Goal: Complete application form

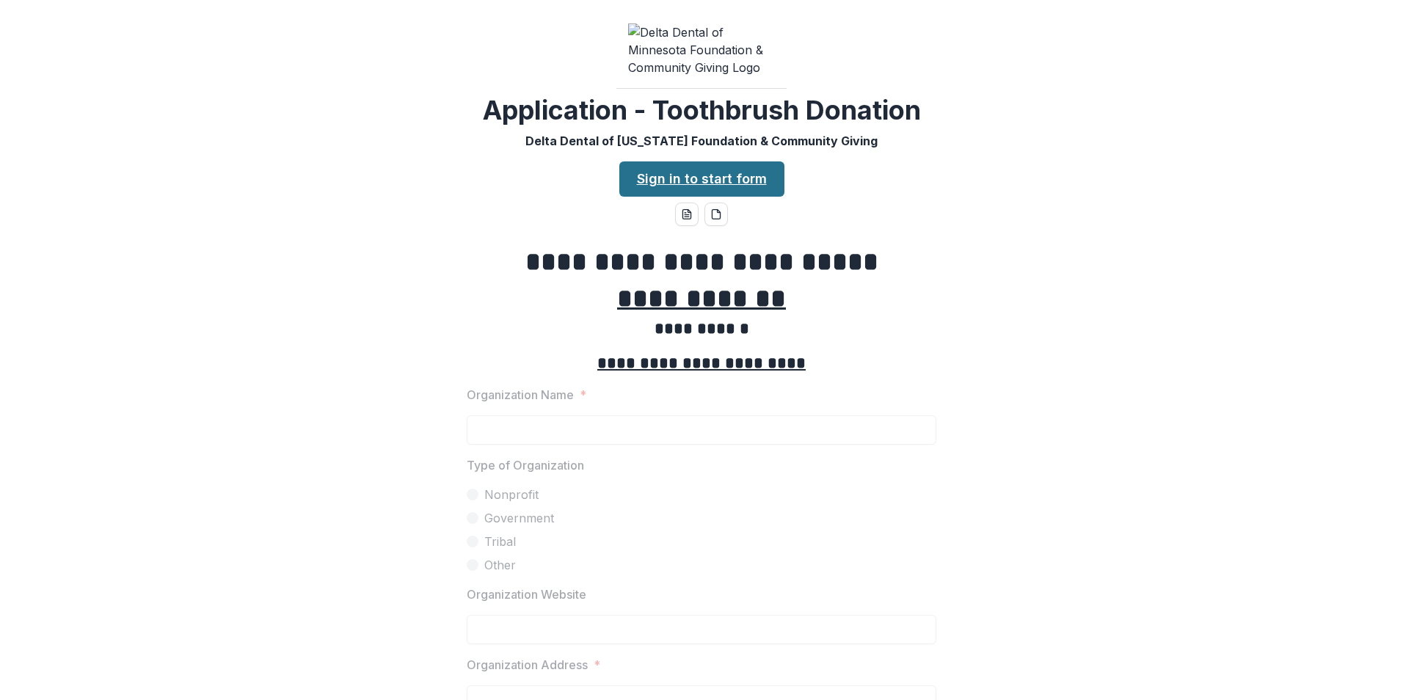
click at [720, 161] on link "Sign in to start form" at bounding box center [701, 178] width 165 height 35
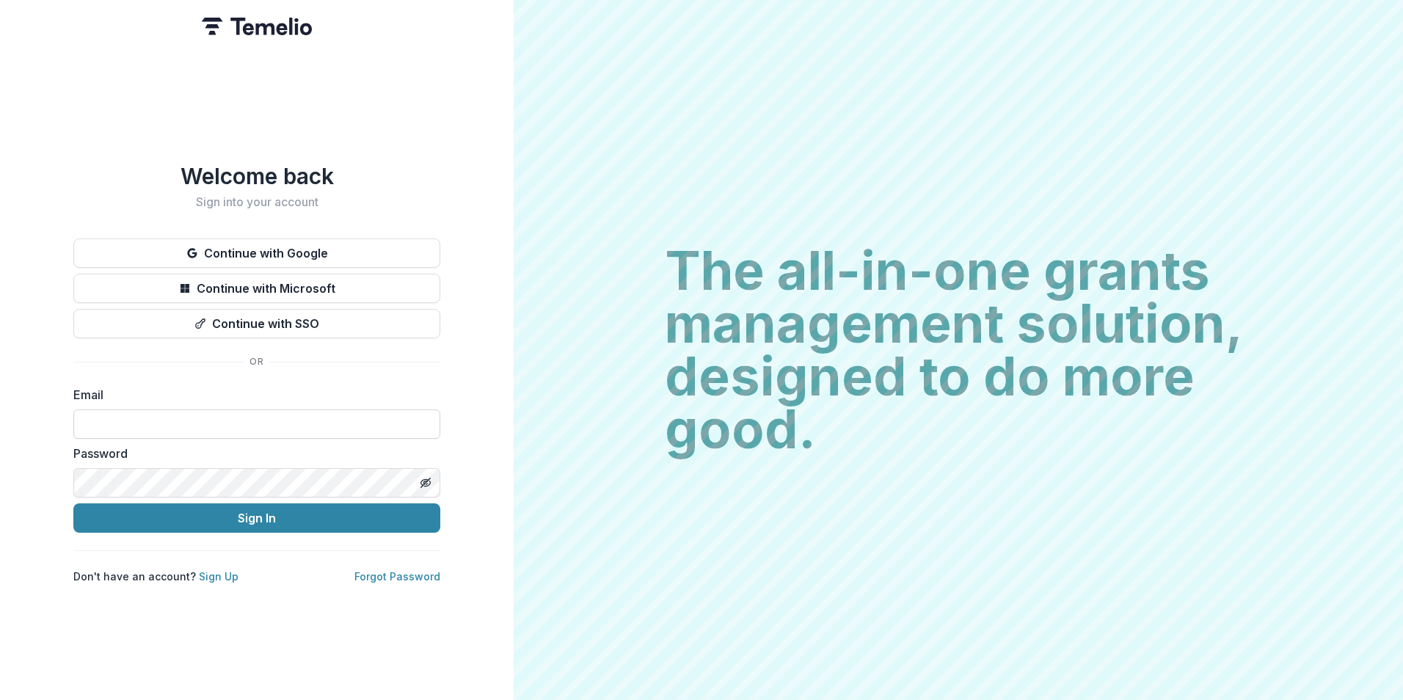
click at [226, 411] on input at bounding box center [256, 423] width 367 height 29
type input "**********"
click at [73, 503] on button "Sign In" at bounding box center [256, 517] width 367 height 29
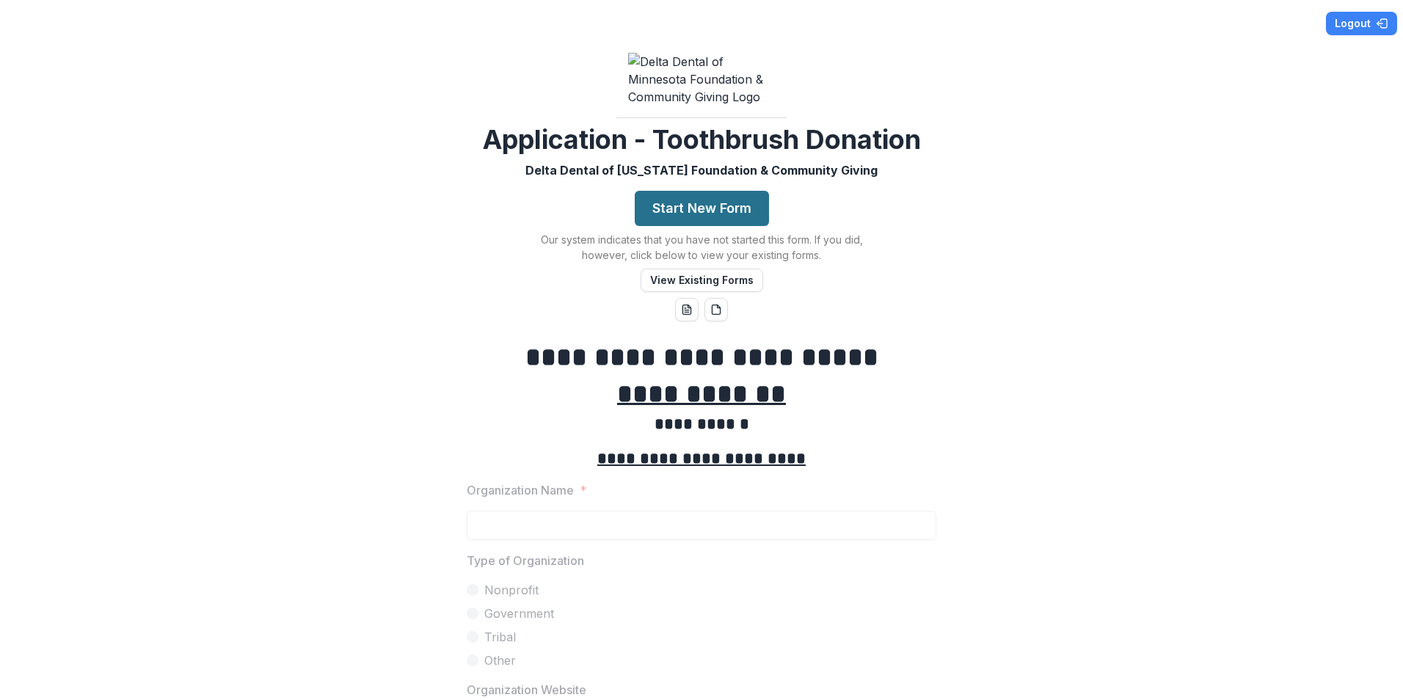
click at [702, 191] on button "Start New Form" at bounding box center [702, 208] width 134 height 35
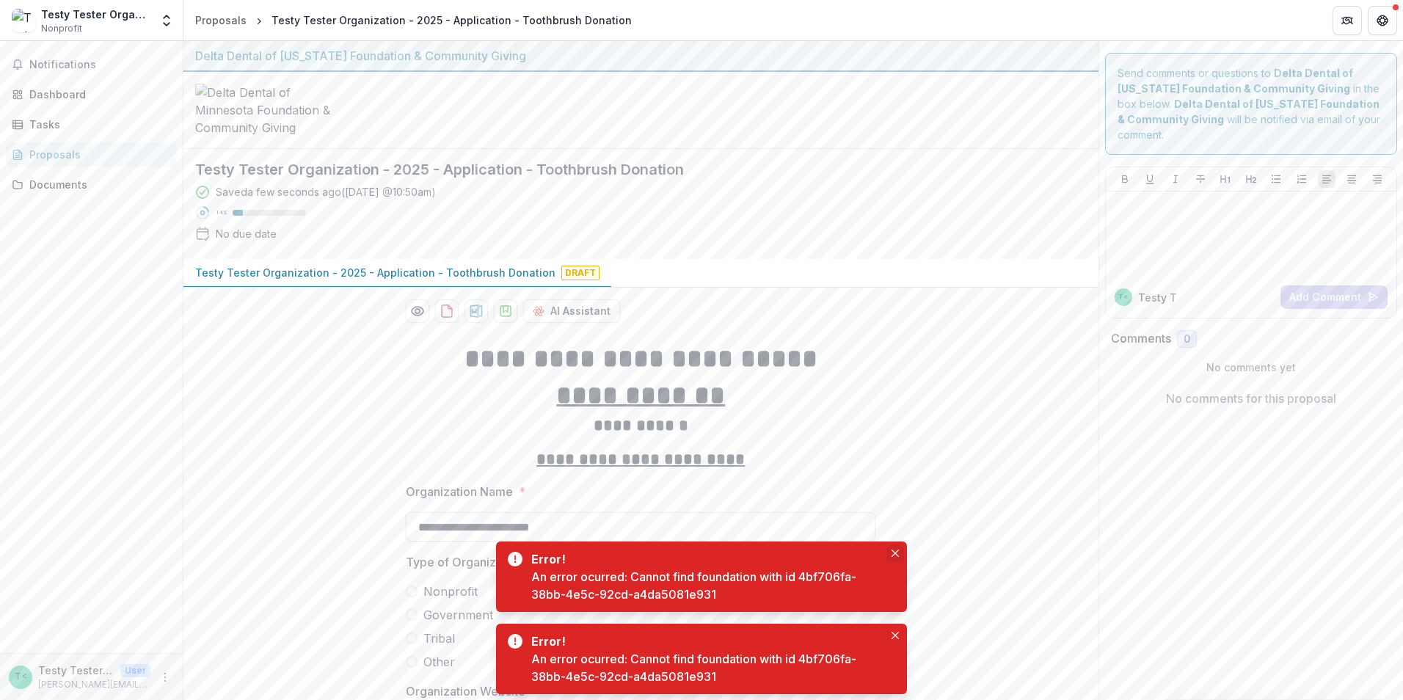
click at [895, 552] on icon "Close" at bounding box center [895, 553] width 7 height 7
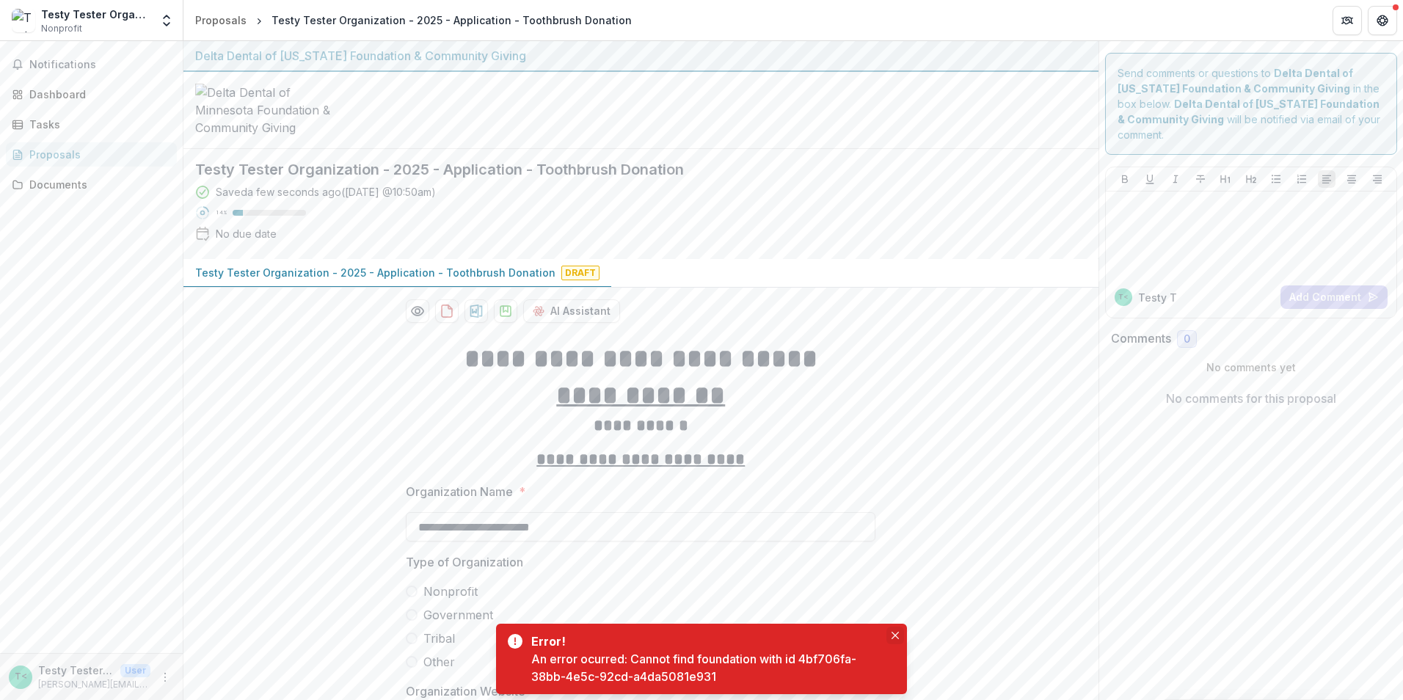
click at [895, 636] on icon "Close" at bounding box center [895, 635] width 7 height 7
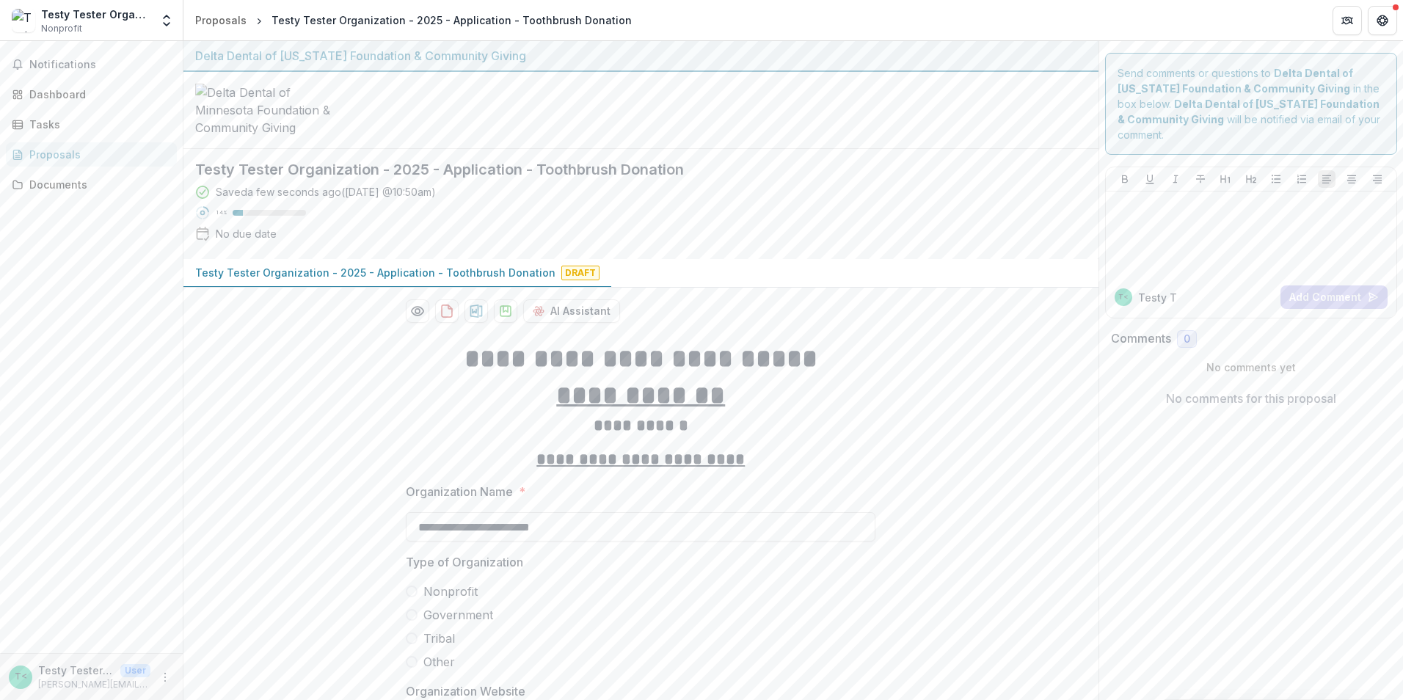
click at [425, 265] on p "Testy Tester Organization - 2025 - Application - Toothbrush Donation" at bounding box center [375, 272] width 360 height 15
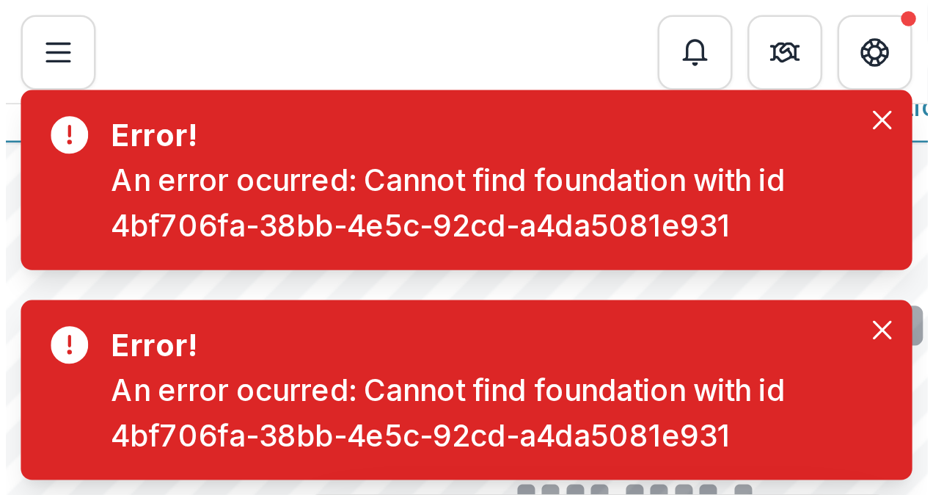
scroll to position [238, 0]
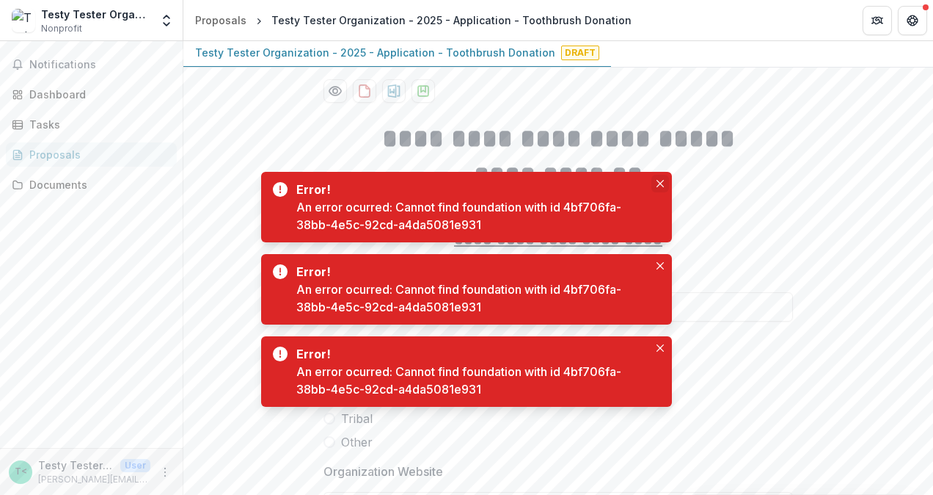
click at [658, 185] on icon "Close" at bounding box center [660, 183] width 7 height 7
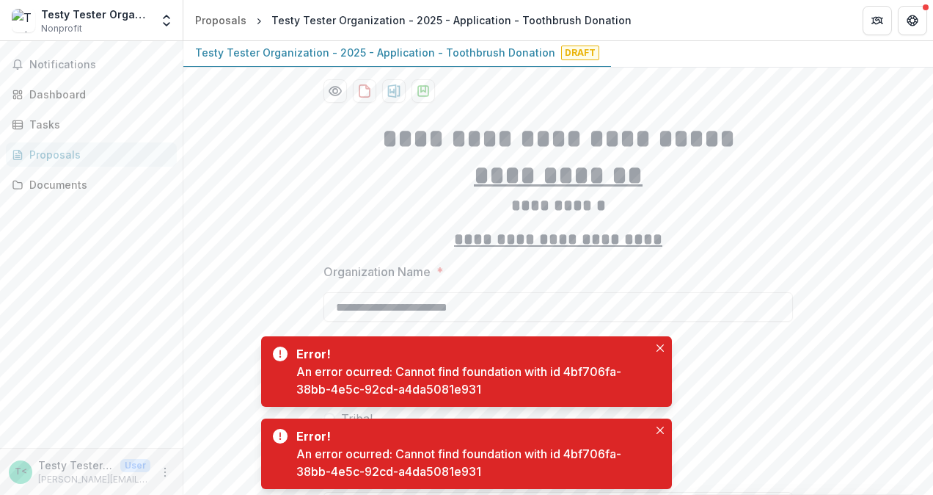
click at [662, 344] on icon "Close" at bounding box center [660, 347] width 7 height 7
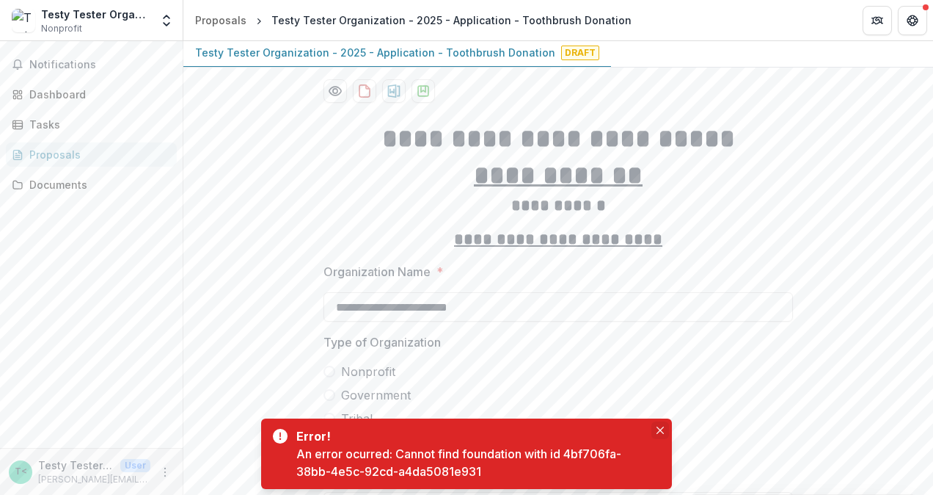
click at [665, 430] on button "Close" at bounding box center [661, 430] width 18 height 18
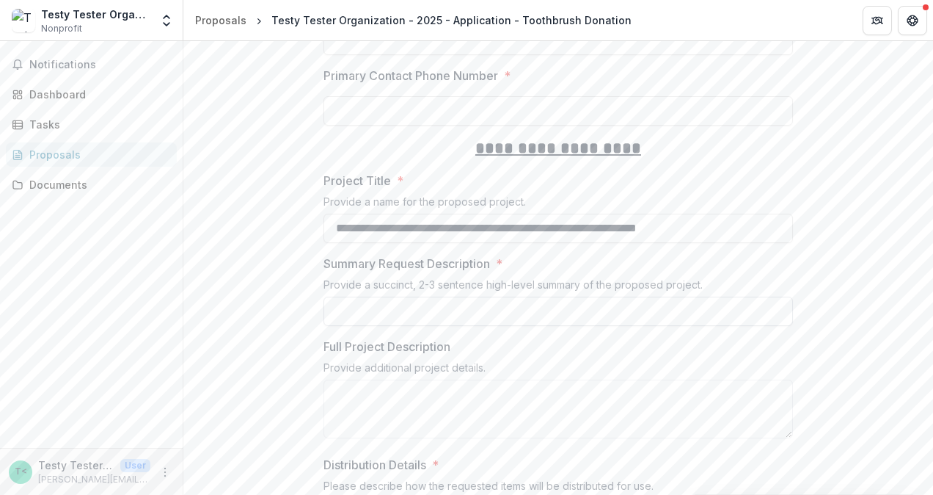
scroll to position [1118, 0]
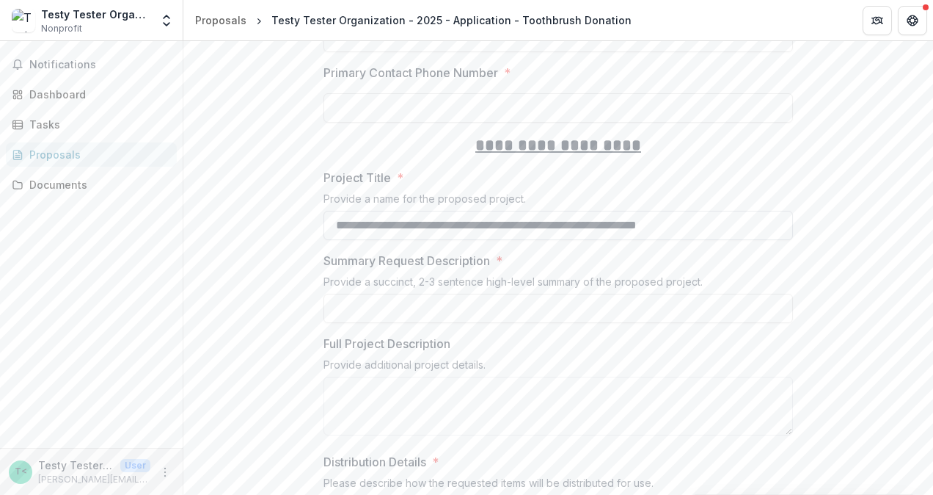
click at [745, 211] on input "**********" at bounding box center [559, 225] width 470 height 29
type input "*"
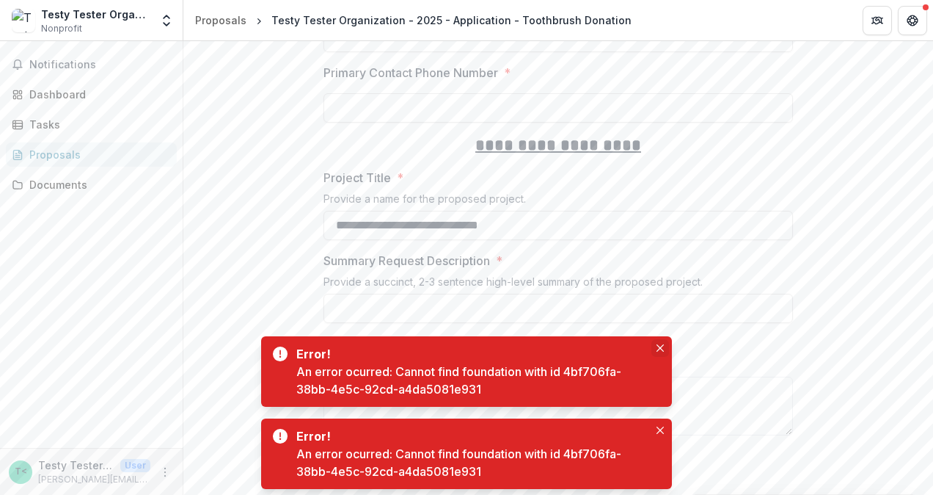
type input "**********"
click at [663, 346] on icon "Close" at bounding box center [660, 347] width 7 height 7
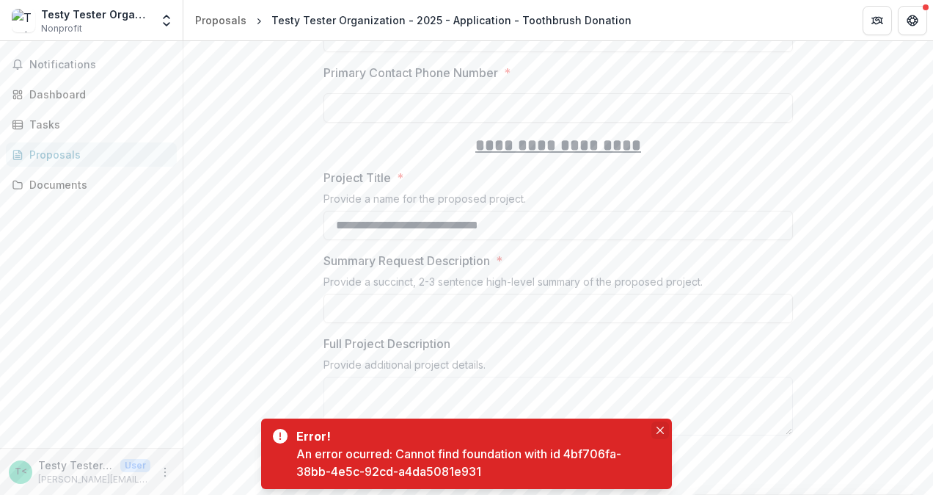
click at [661, 430] on icon "Close" at bounding box center [660, 429] width 7 height 7
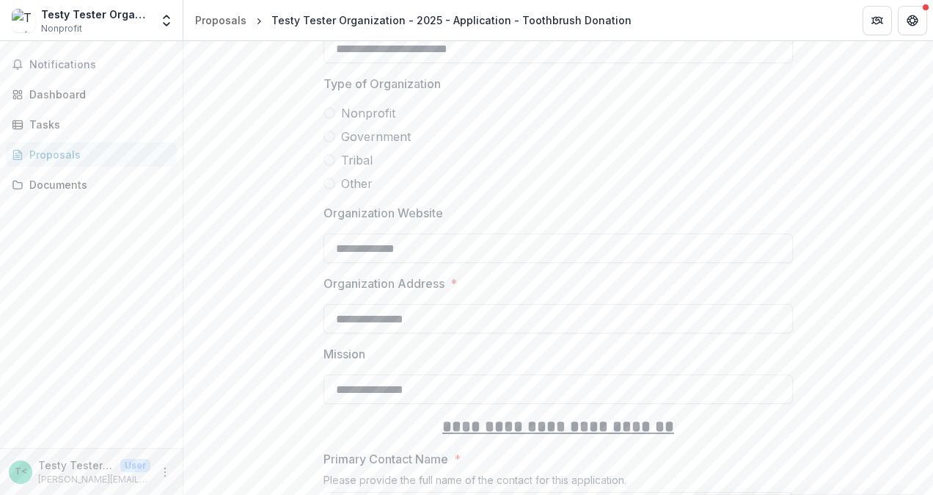
scroll to position [518, 0]
